Goal: Obtain resource: Download file/media

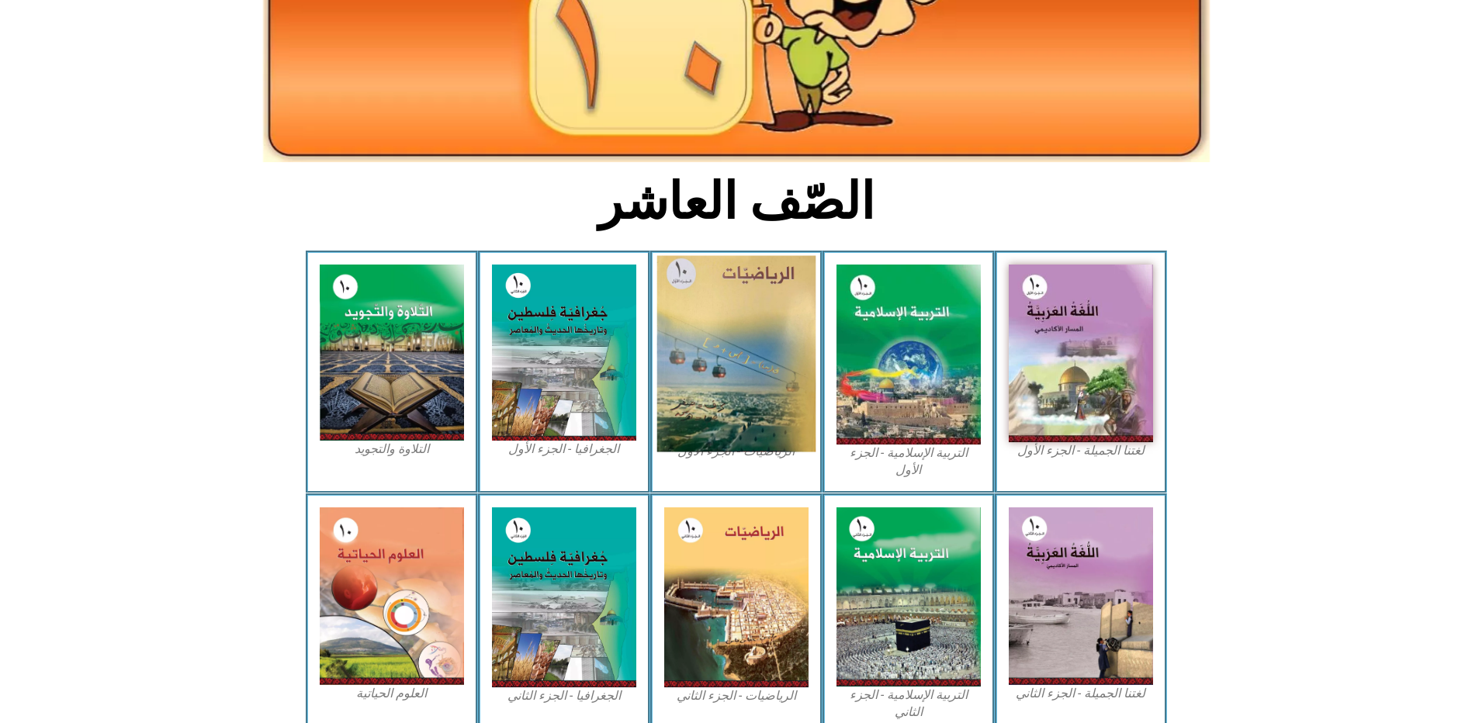
scroll to position [233, 0]
click at [742, 316] on img at bounding box center [735, 354] width 159 height 196
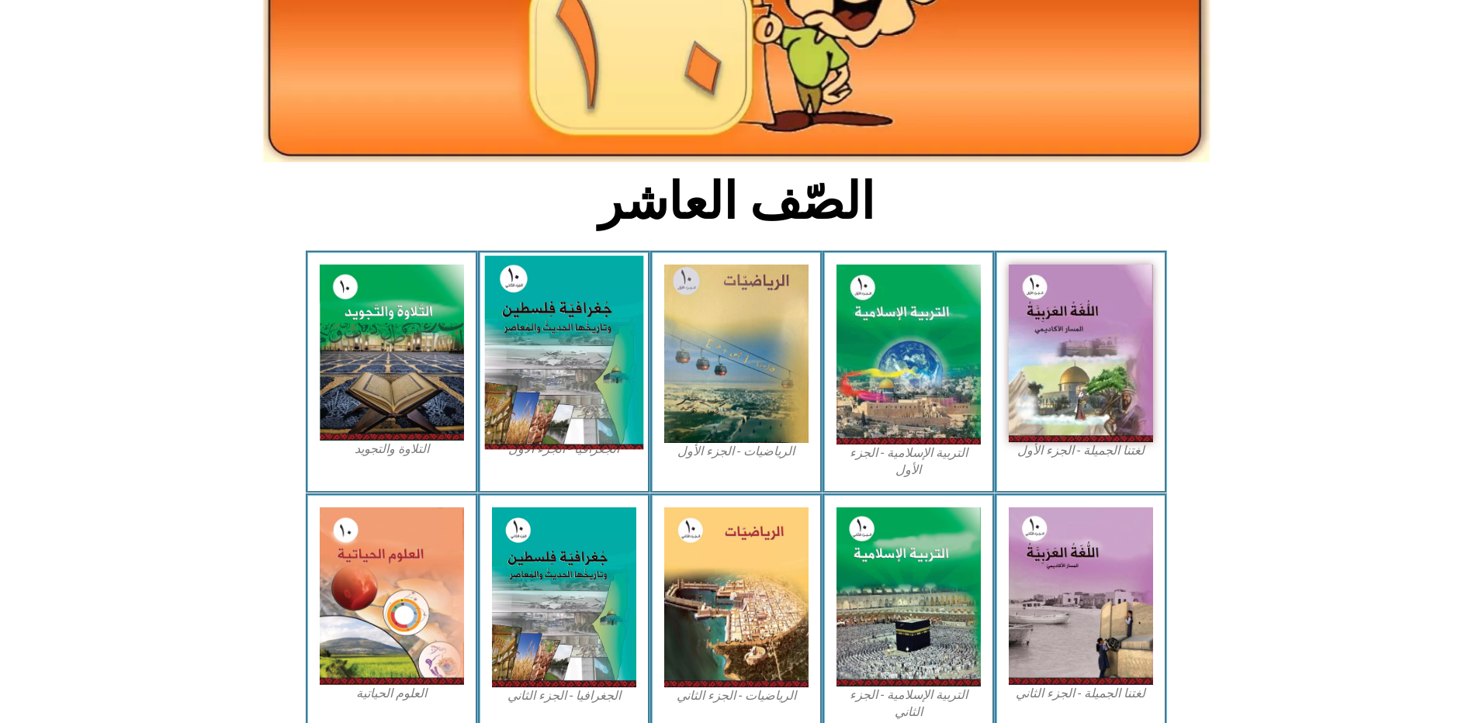
click at [582, 292] on img at bounding box center [563, 353] width 159 height 194
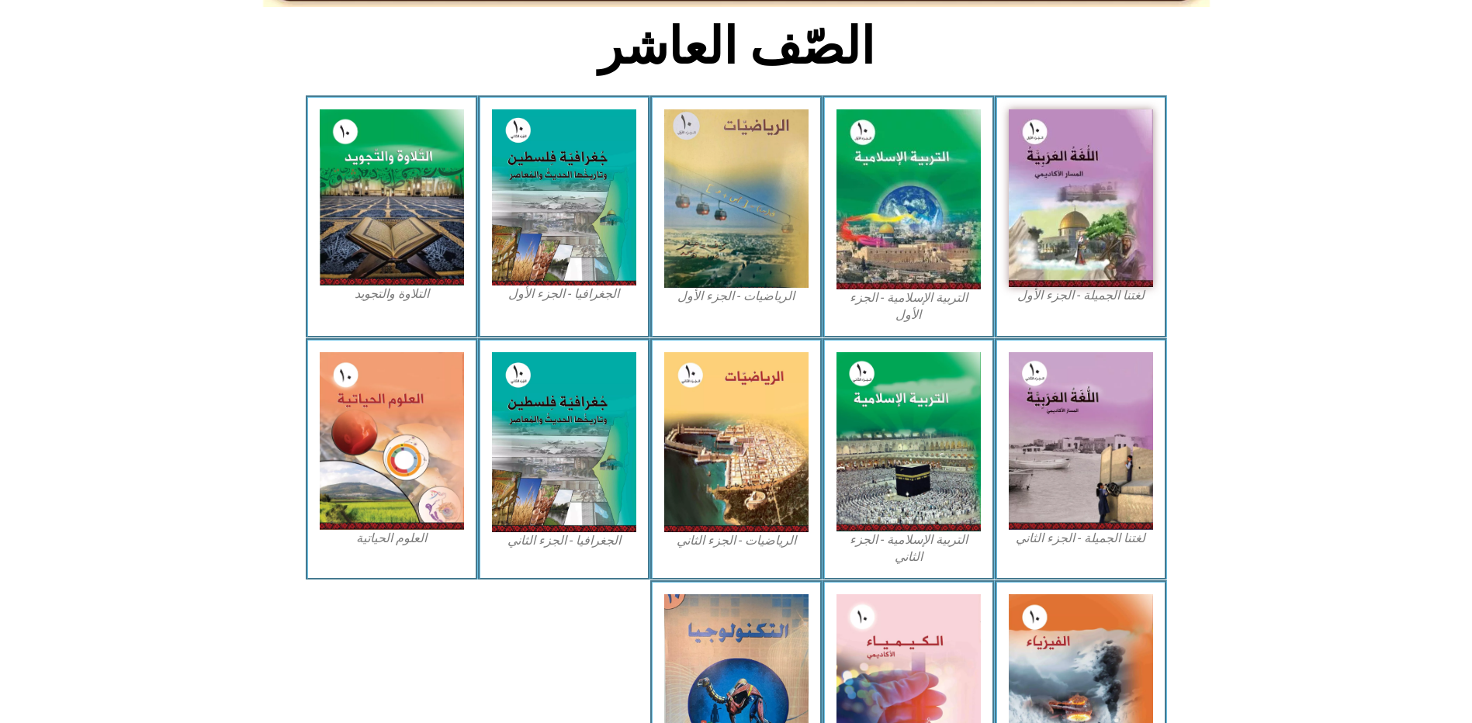
scroll to position [466, 0]
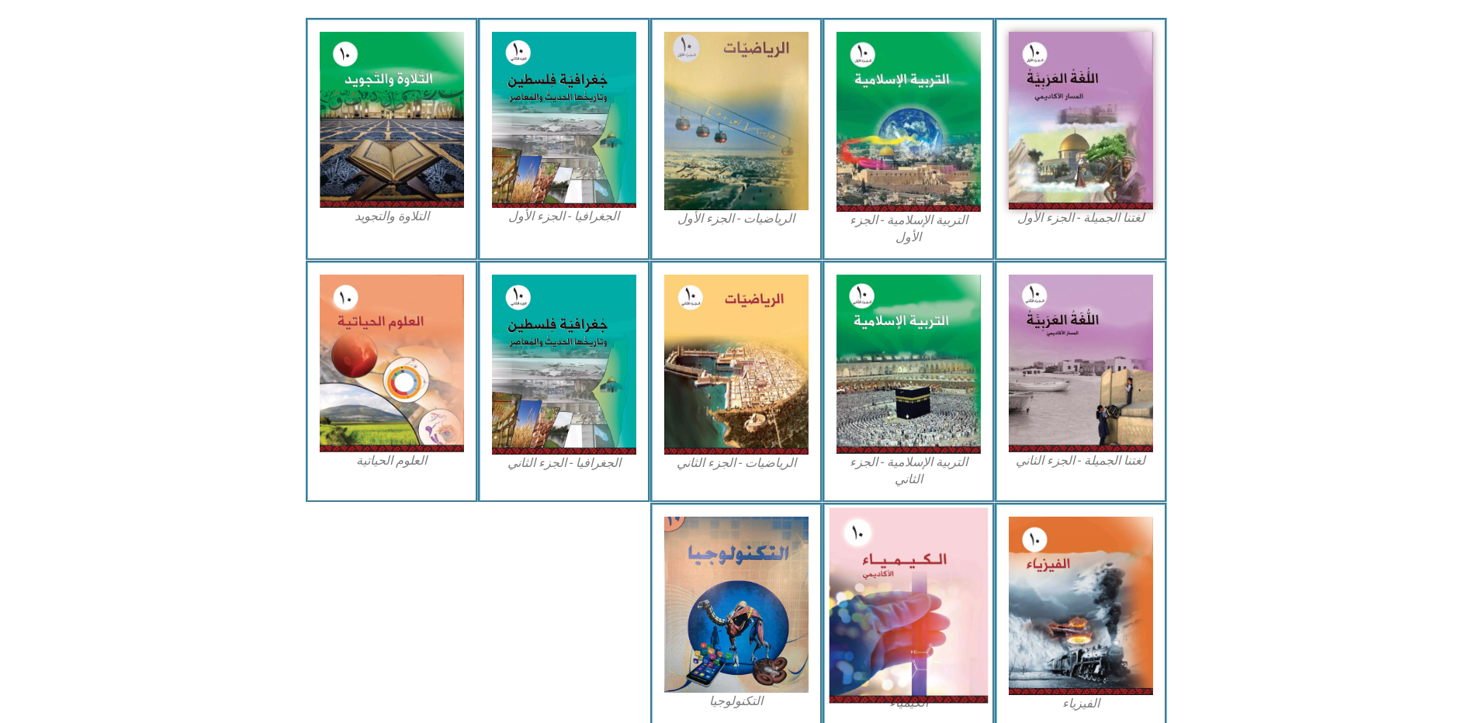
click at [902, 552] on img at bounding box center [908, 605] width 159 height 196
click at [916, 524] on img at bounding box center [908, 605] width 159 height 196
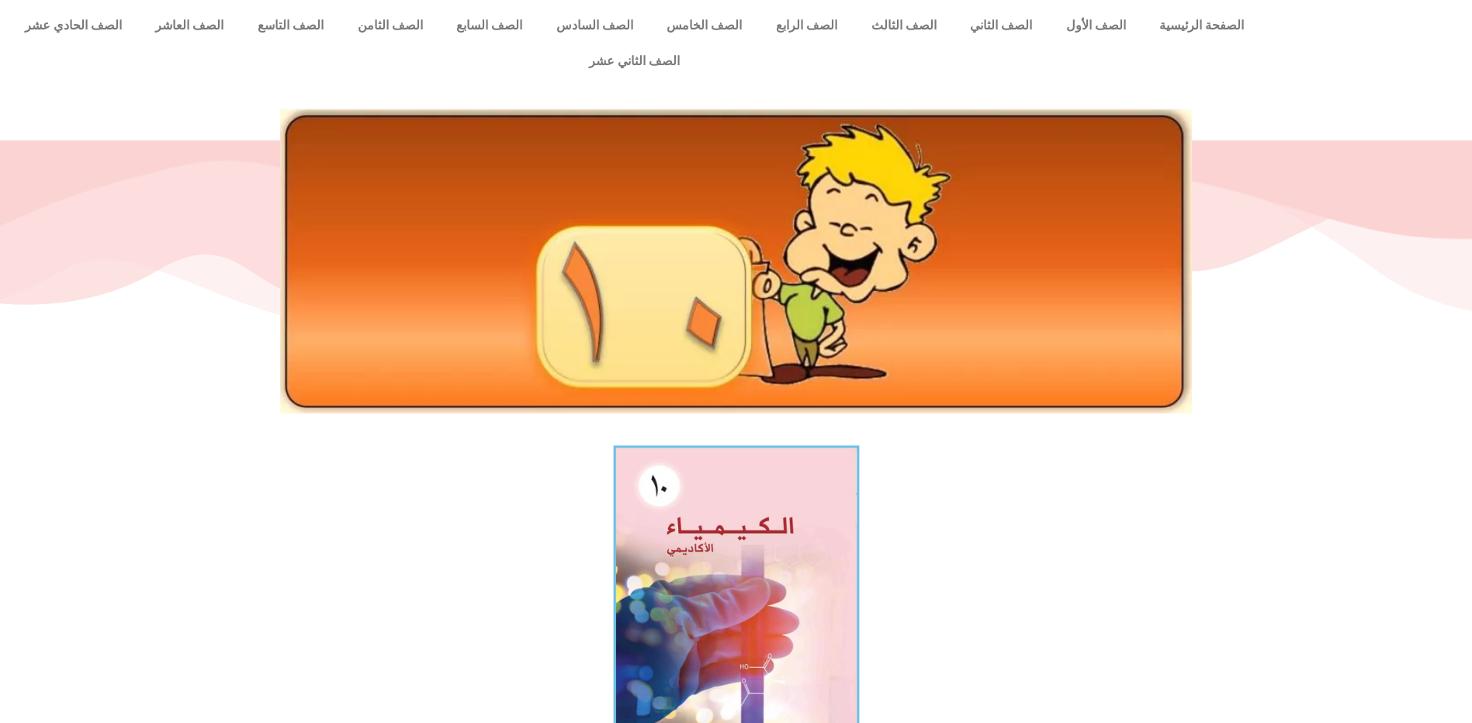
click at [738, 541] on img at bounding box center [736, 596] width 246 height 302
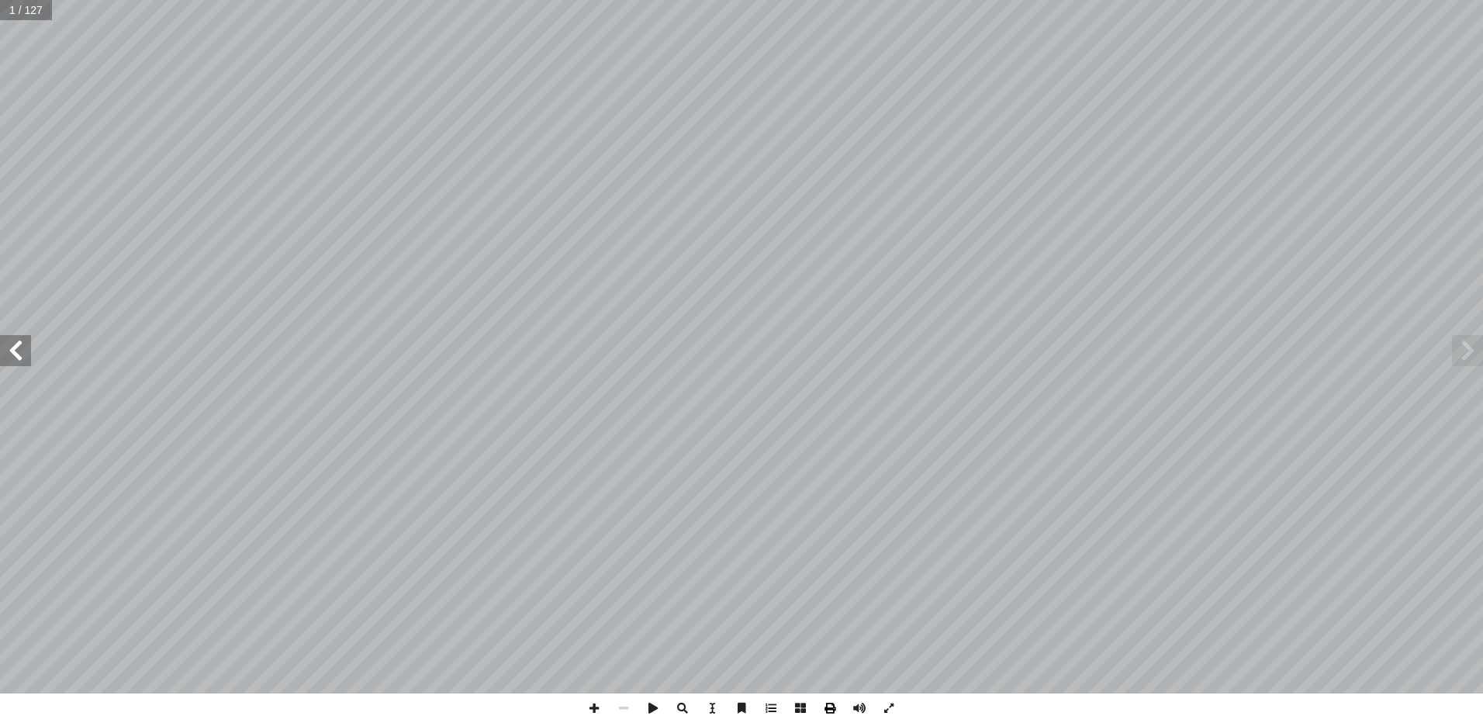
click at [835, 706] on span at bounding box center [829, 708] width 29 height 29
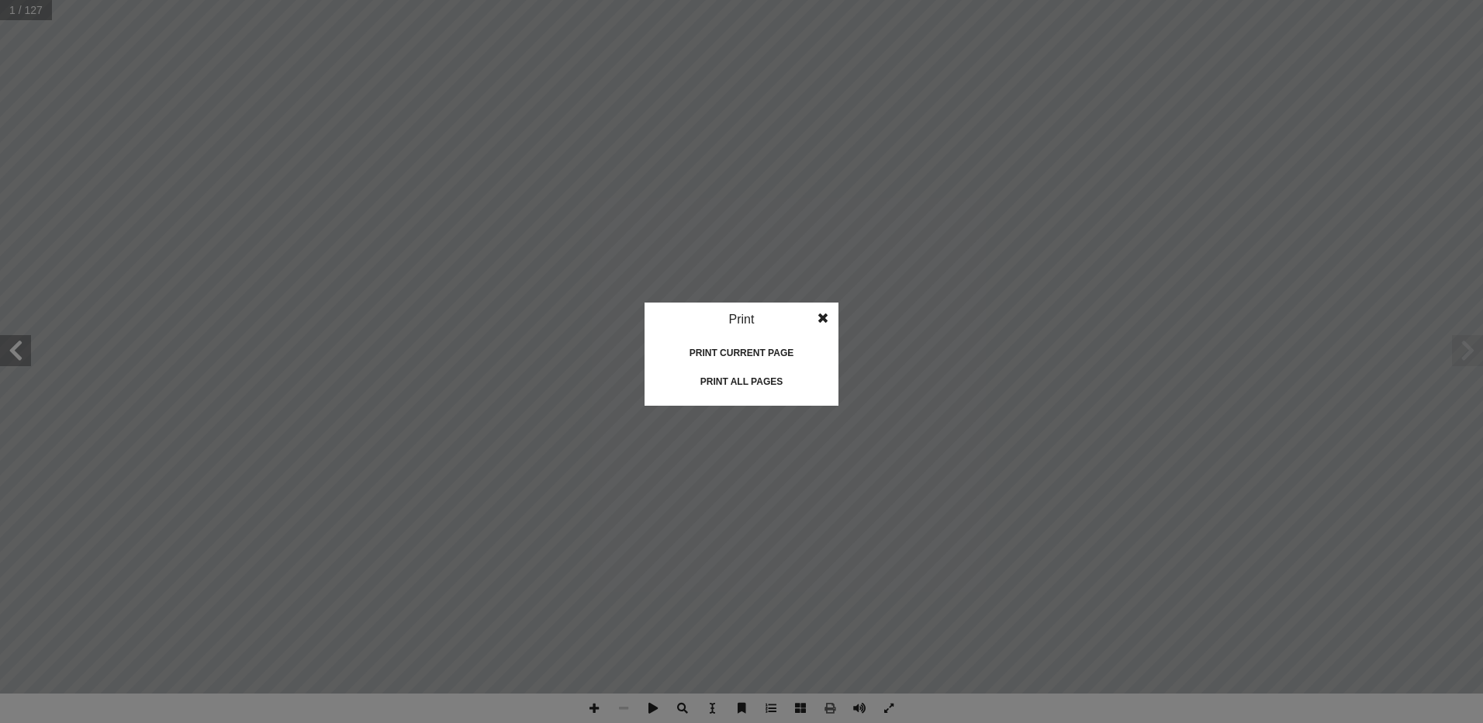
click at [773, 373] on div "Print all pages" at bounding box center [741, 381] width 155 height 25
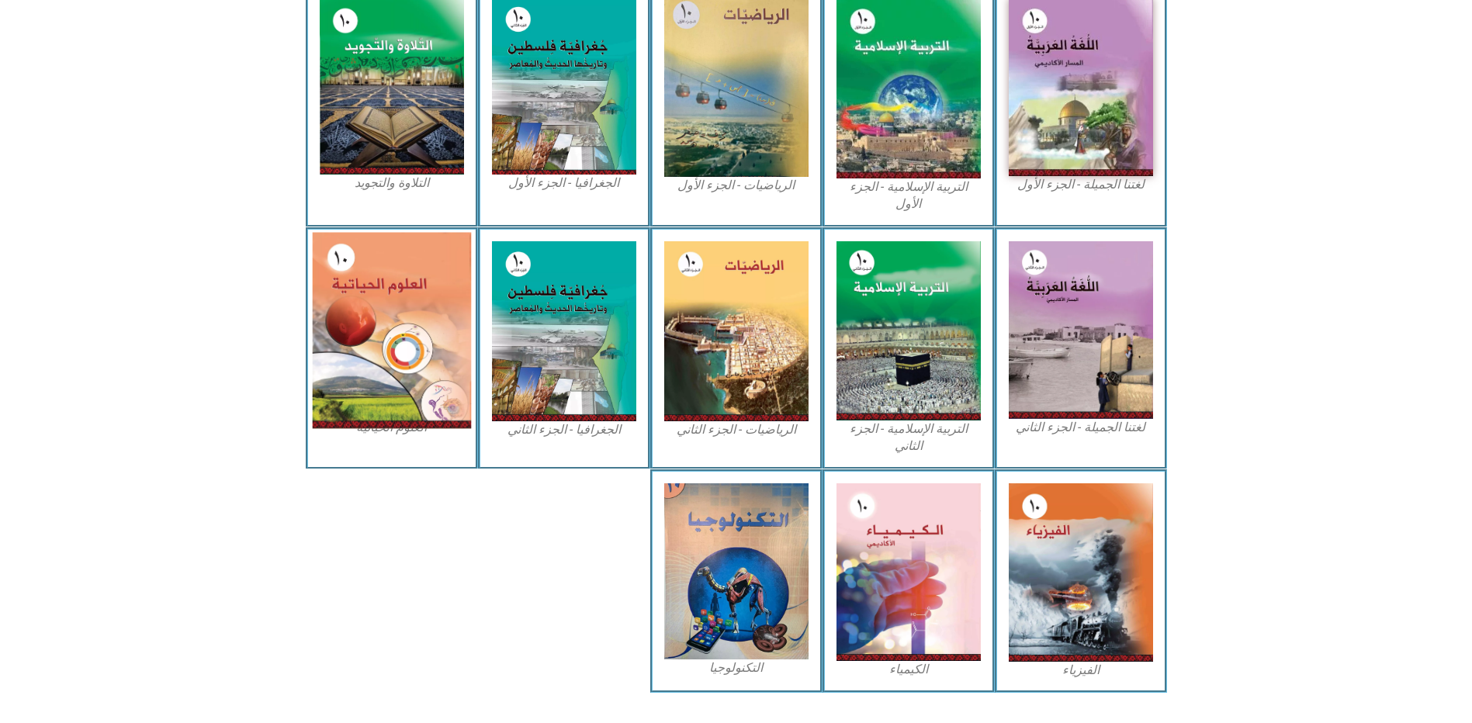
scroll to position [421, 0]
